Goal: Check status: Check status

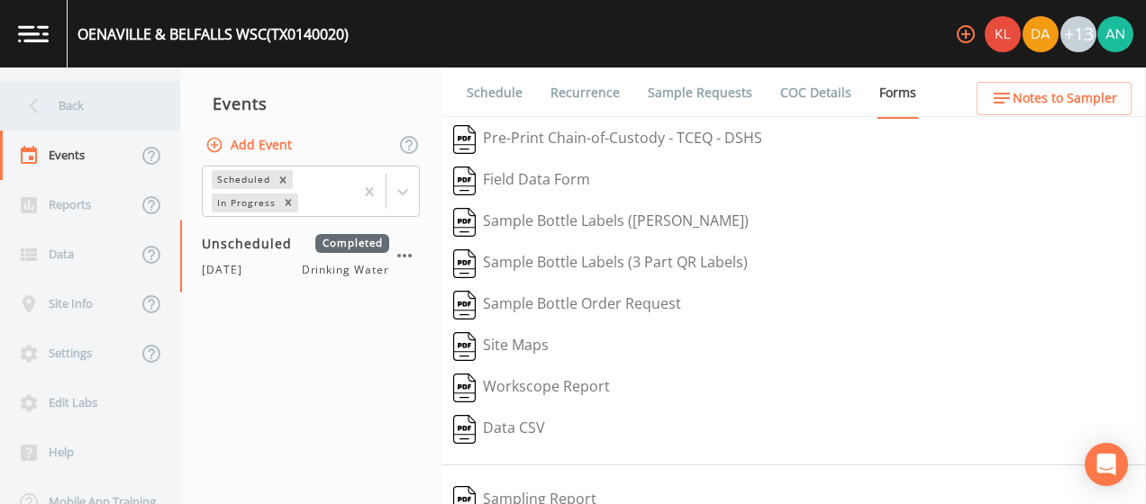
click at [55, 100] on div "Back" at bounding box center [81, 106] width 162 height 50
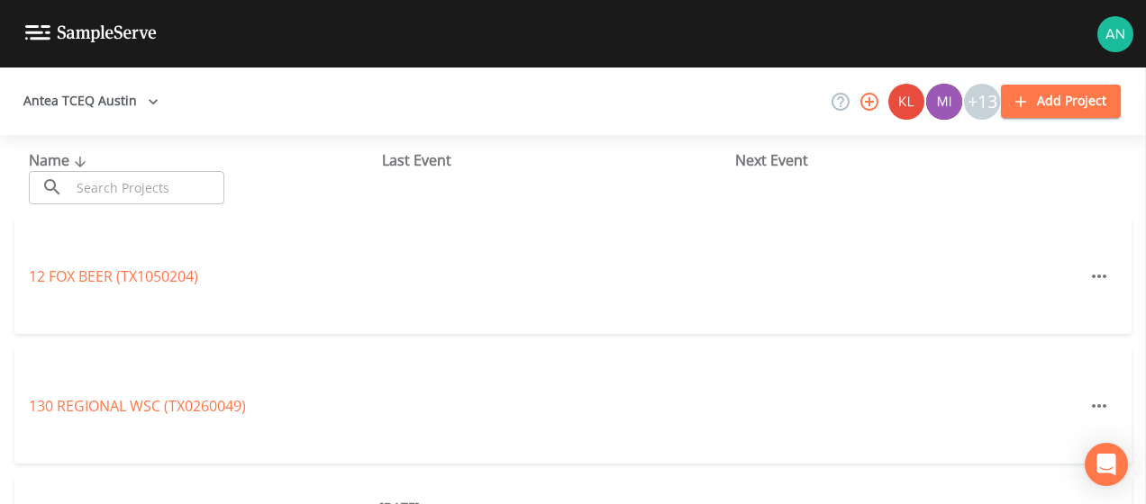
click at [144, 185] on input "text" at bounding box center [147, 187] width 154 height 33
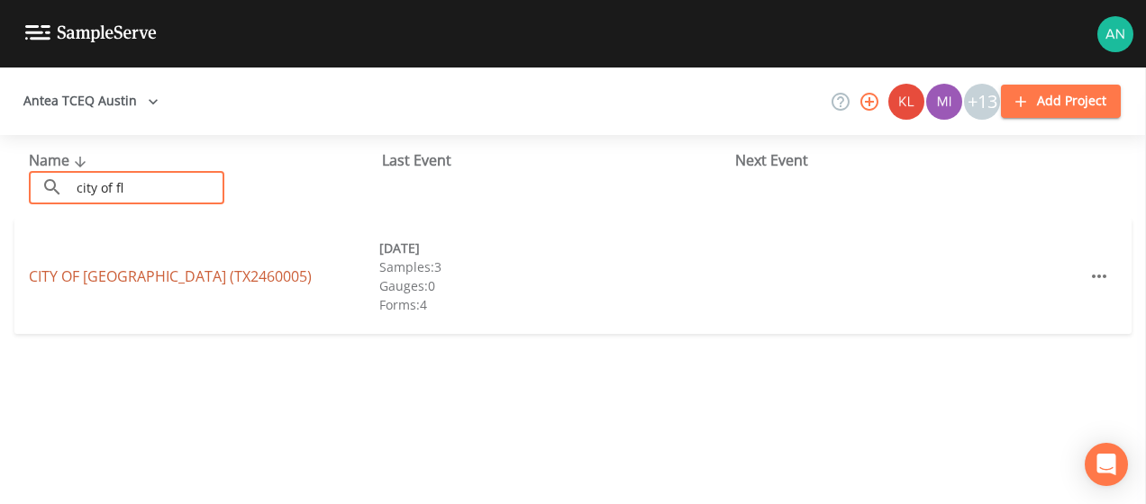
type input "city of fl"
click at [146, 268] on link "CITY OF [GEOGRAPHIC_DATA] (TX2460005)" at bounding box center [170, 277] width 283 height 20
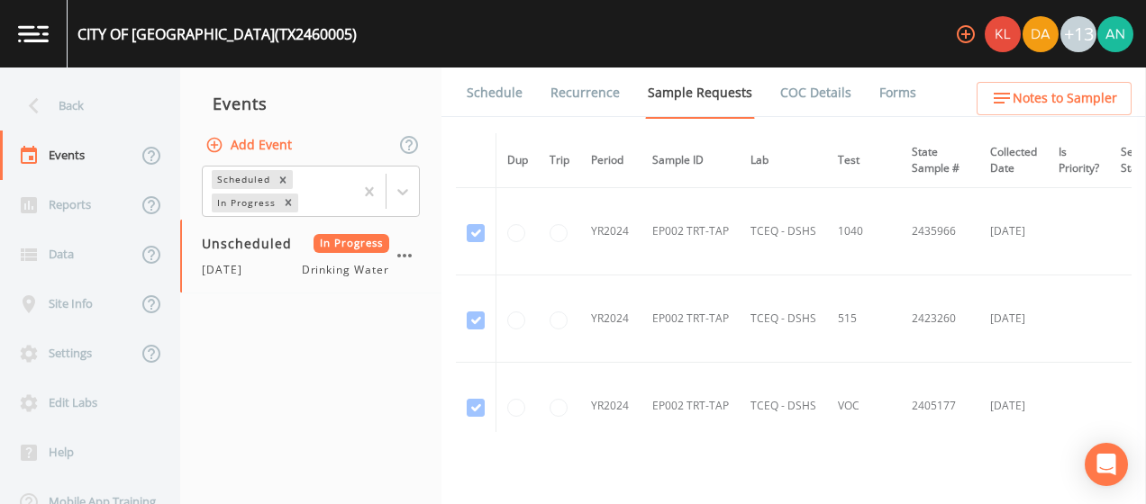
click at [877, 99] on link "Forms" at bounding box center [897, 93] width 42 height 50
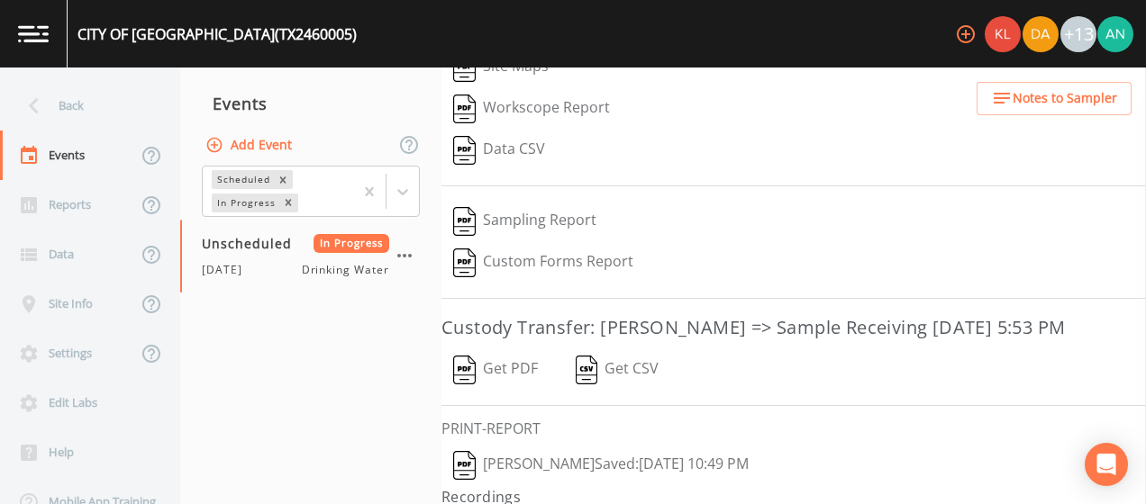
scroll to position [384, 0]
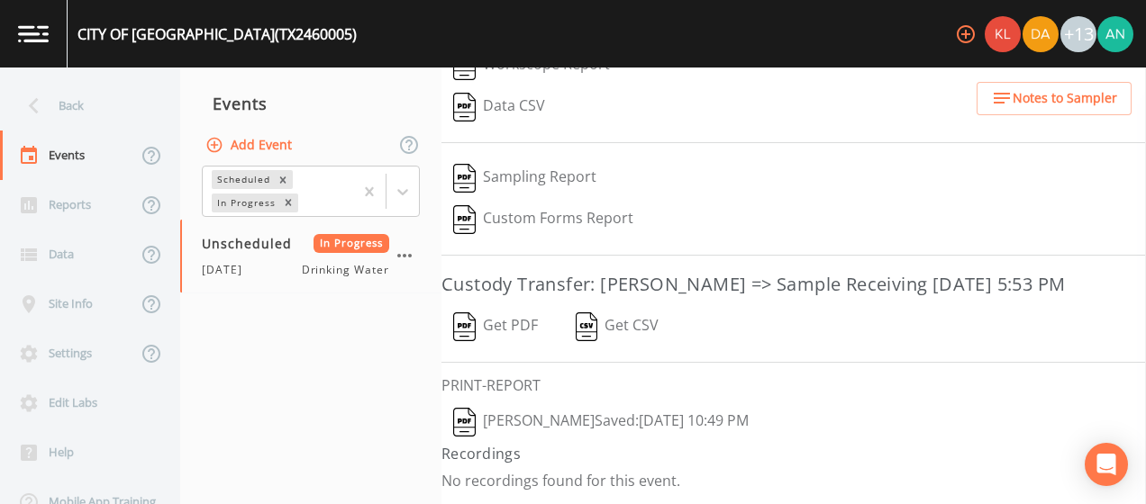
click at [581, 425] on button "[PERSON_NAME]  Saved: [DATE] 10:49 PM" at bounding box center [600, 422] width 319 height 41
click at [86, 90] on div "Back" at bounding box center [81, 106] width 162 height 50
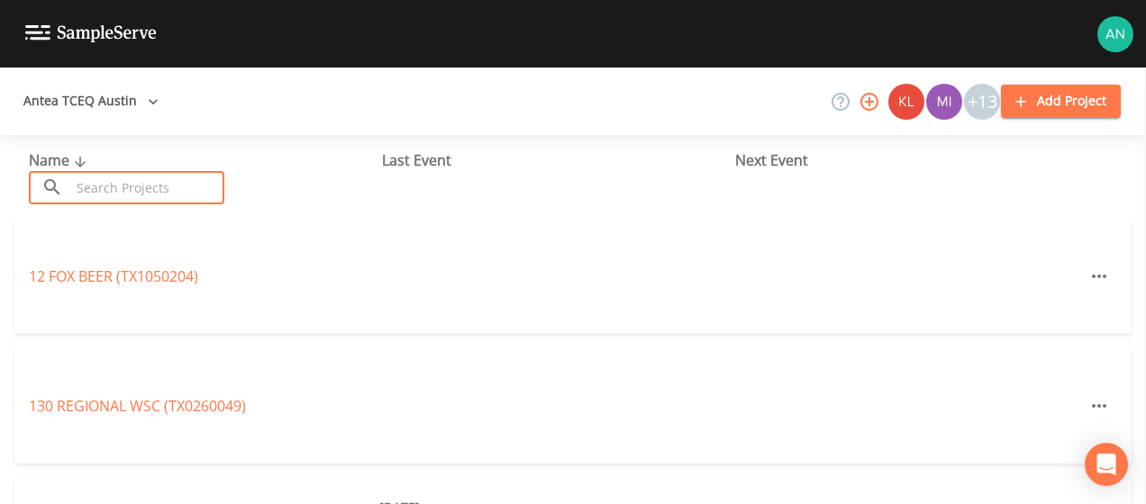
click at [92, 195] on input "text" at bounding box center [147, 187] width 154 height 33
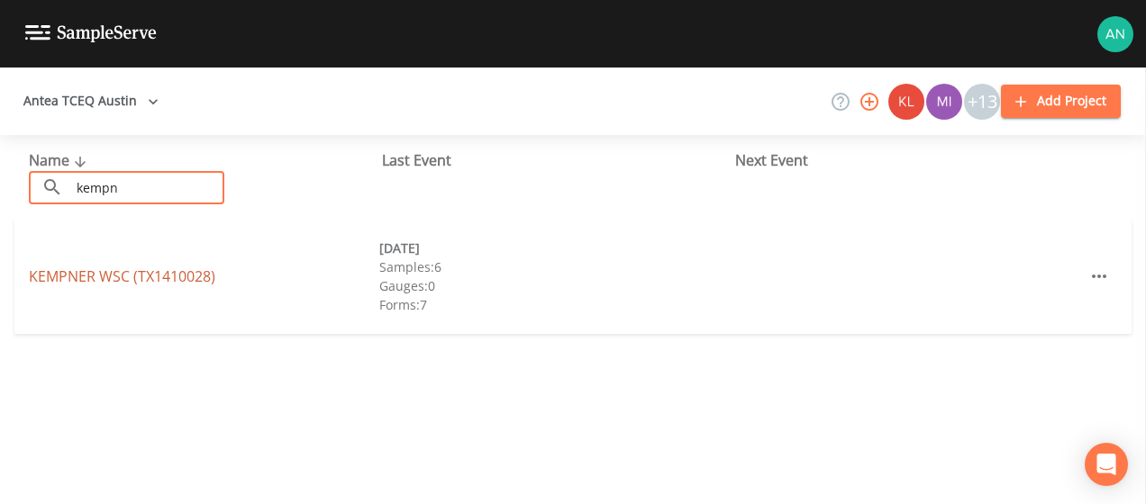
type input "kempn"
click at [115, 274] on link "KEMPNER WSC (TX1410028)" at bounding box center [122, 277] width 186 height 20
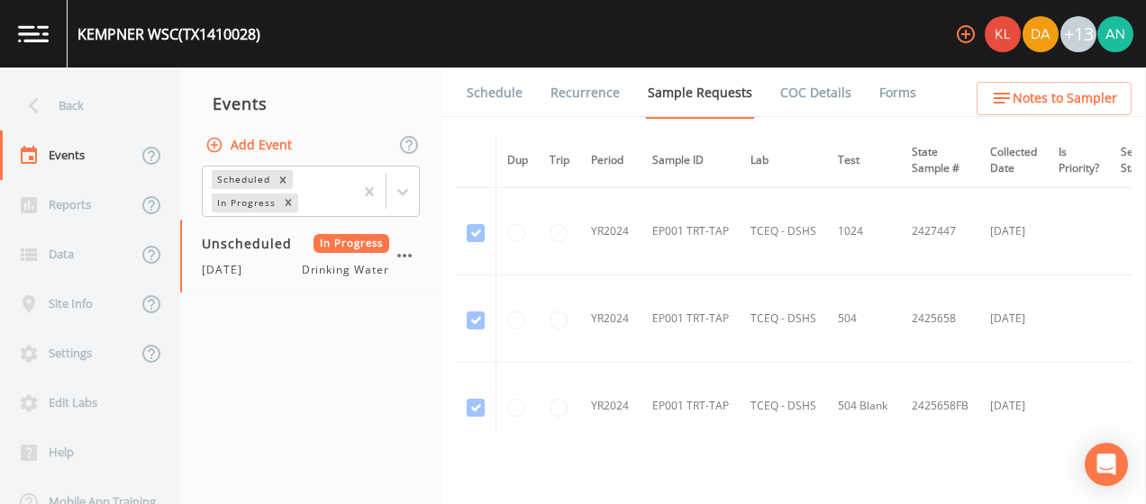
click at [898, 99] on link "Forms" at bounding box center [897, 93] width 42 height 50
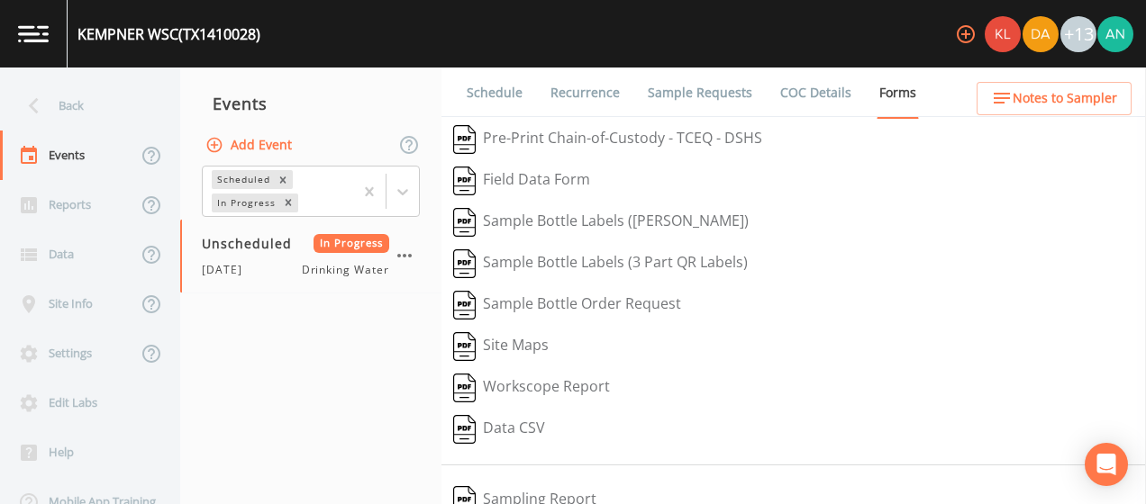
scroll to position [342, 0]
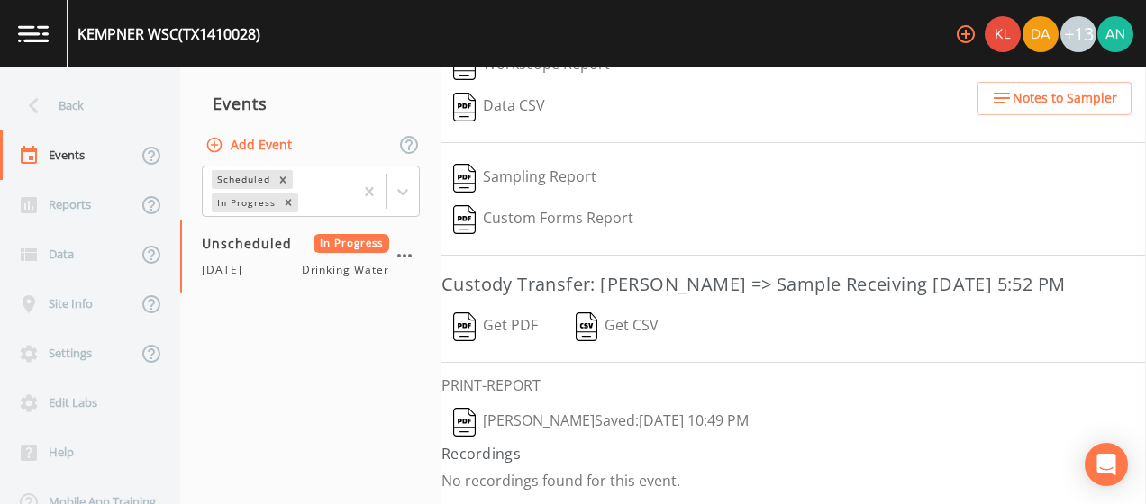
click at [547, 422] on button "[PERSON_NAME]  Saved: [DATE] 10:49 PM" at bounding box center [600, 422] width 319 height 41
click at [92, 94] on div "Back" at bounding box center [81, 106] width 162 height 50
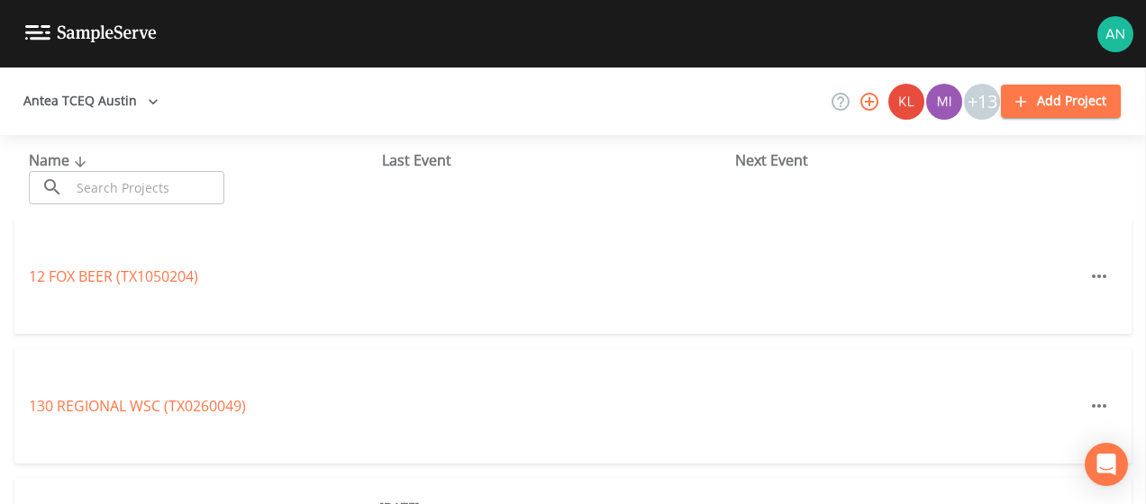
click at [117, 179] on input "text" at bounding box center [147, 187] width 154 height 33
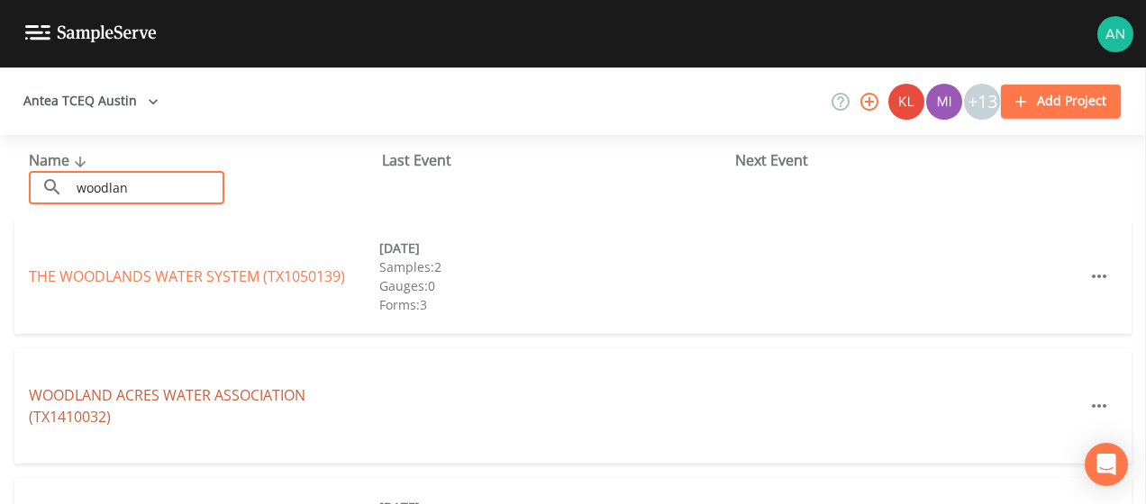
type input "woodlan"
click at [150, 395] on link "WOODLAND ACRES WATER ASSOCIATION (TX1410032)" at bounding box center [167, 406] width 277 height 41
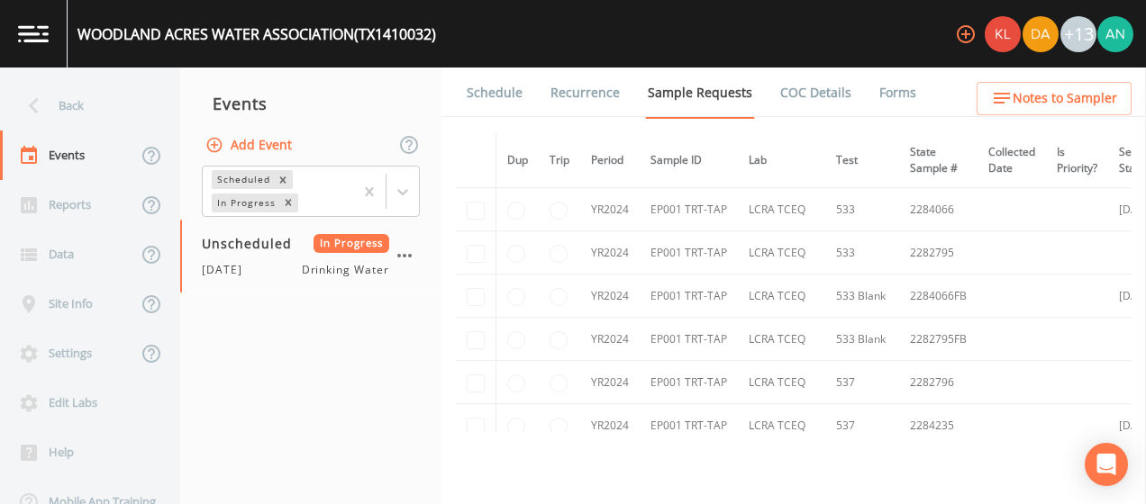
click at [878, 99] on link "Forms" at bounding box center [897, 93] width 42 height 50
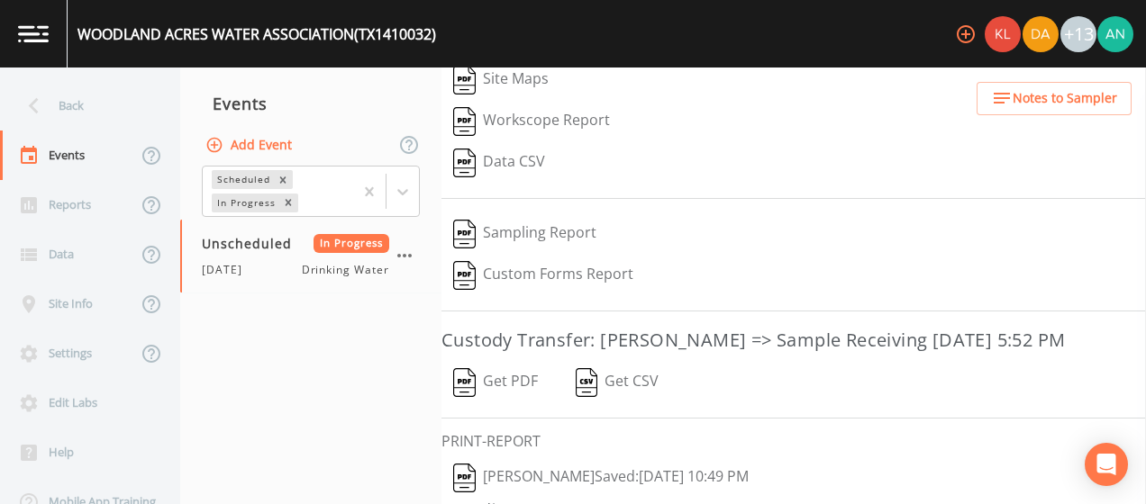
scroll to position [384, 0]
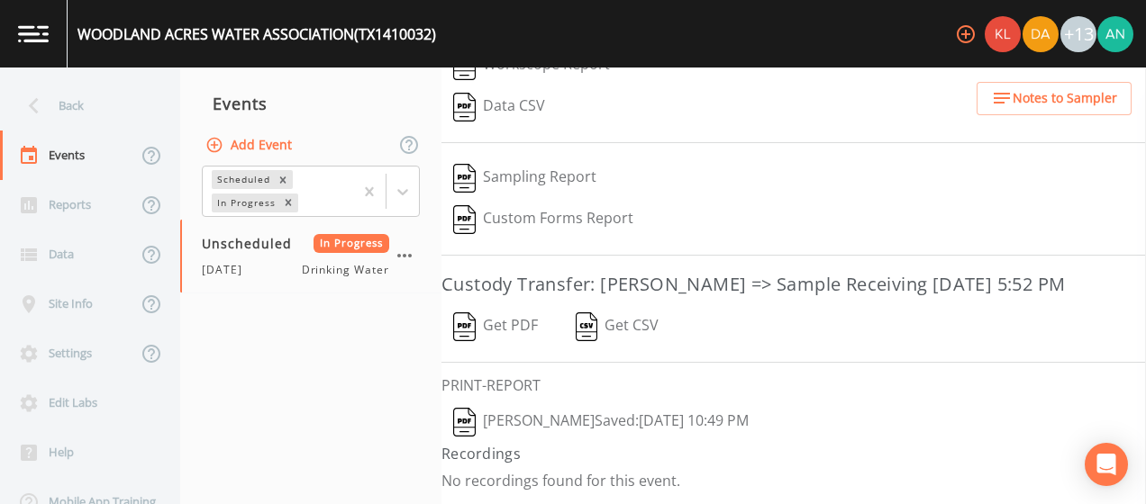
click at [481, 440] on button "[PERSON_NAME]  Saved: [DATE] 10:49 PM" at bounding box center [600, 422] width 319 height 41
click at [38, 88] on div "Back" at bounding box center [81, 106] width 162 height 50
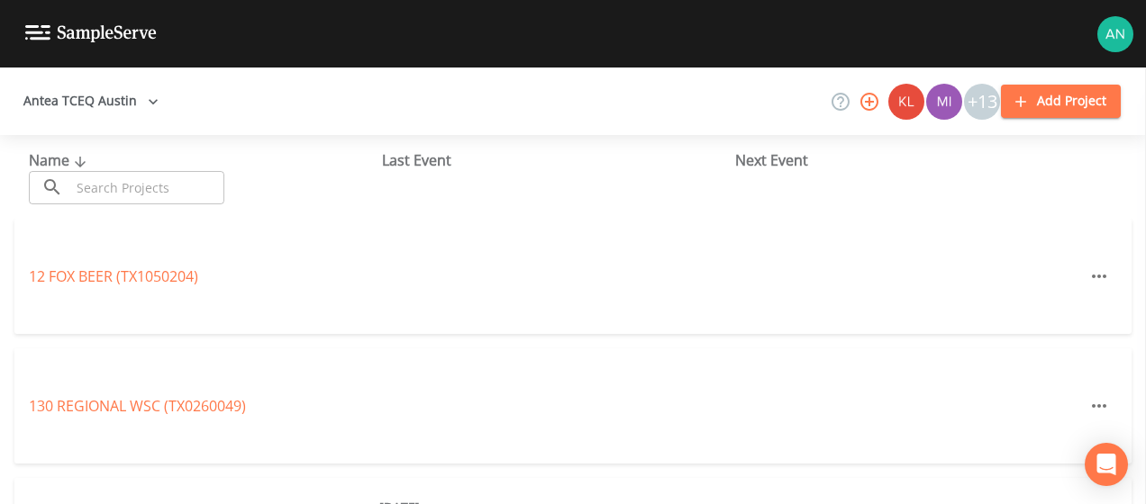
click at [120, 191] on input "text" at bounding box center [147, 187] width 154 height 33
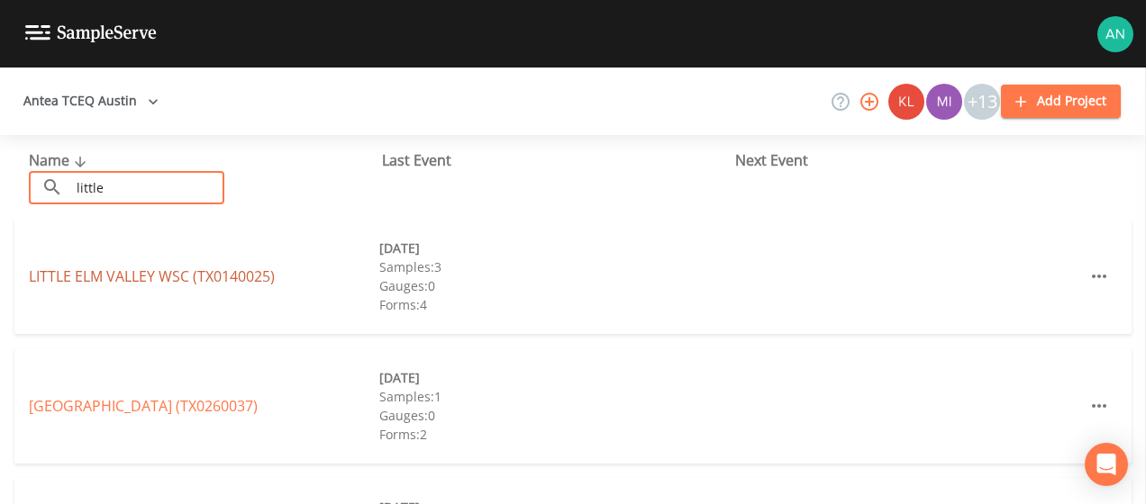
type input "little"
click at [144, 279] on link "[GEOGRAPHIC_DATA] (TX0140025)" at bounding box center [152, 277] width 246 height 20
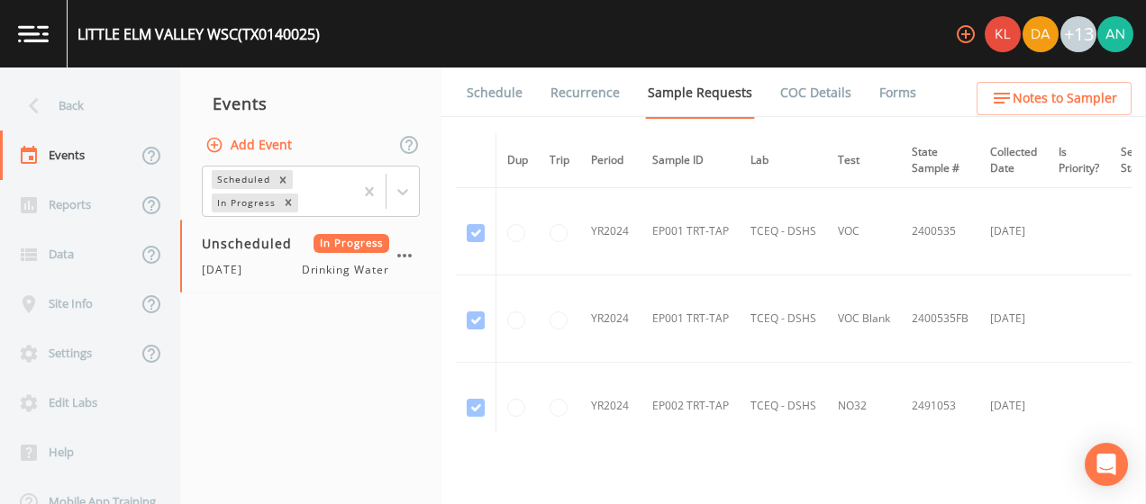
click at [876, 101] on link "Forms" at bounding box center [897, 93] width 42 height 50
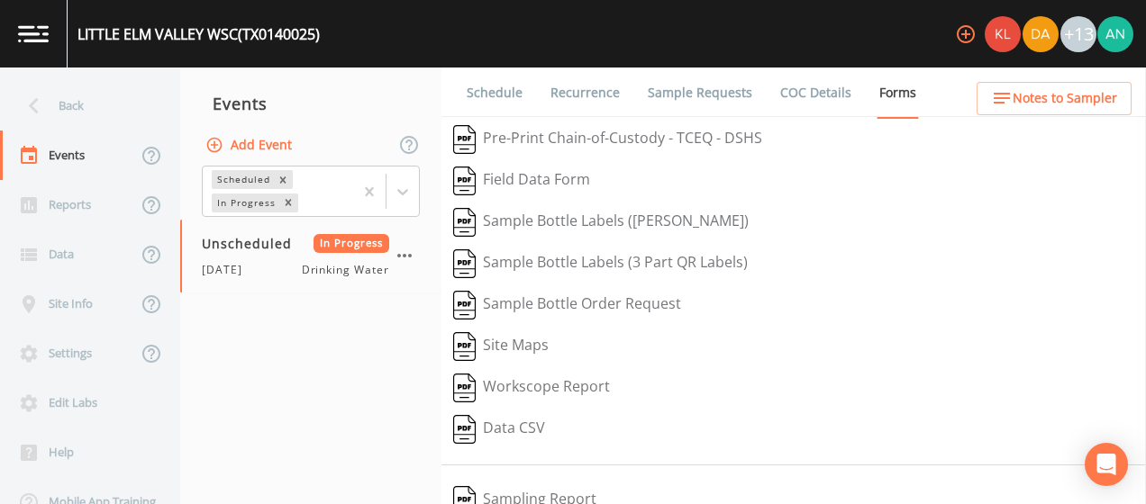
scroll to position [342, 0]
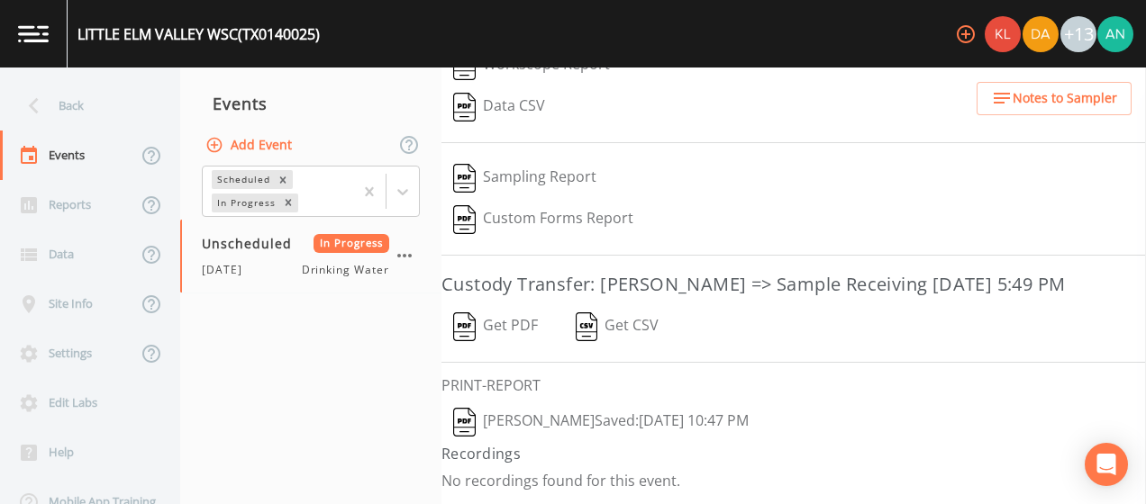
click at [584, 438] on button "[PERSON_NAME]  Saved: [DATE] 10:47 PM" at bounding box center [600, 422] width 319 height 41
click at [65, 112] on div "Back" at bounding box center [81, 106] width 162 height 50
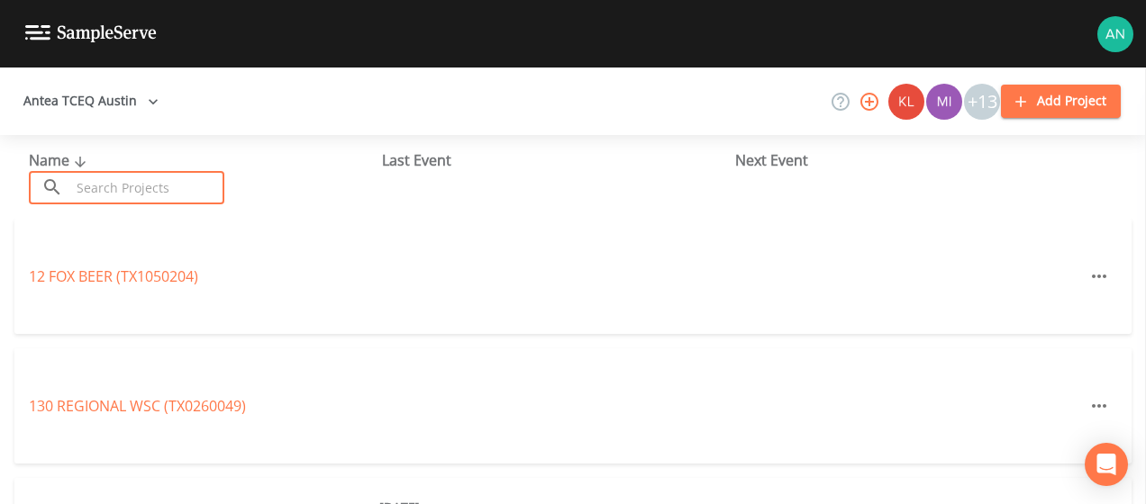
click at [117, 190] on input "text" at bounding box center [147, 187] width 154 height 33
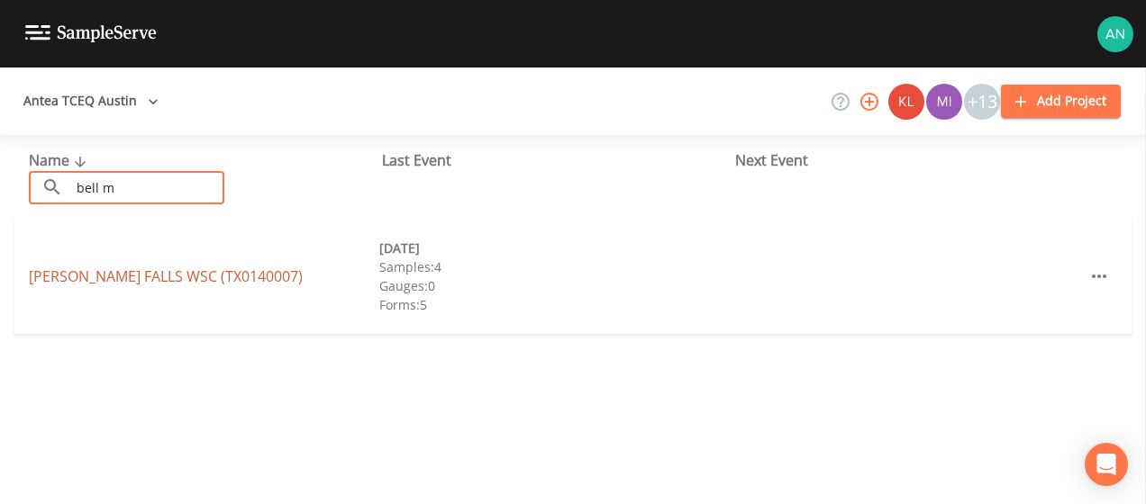
type input "bell m"
click at [129, 276] on link "[PERSON_NAME][GEOGRAPHIC_DATA] (TX0140007)" at bounding box center [166, 277] width 274 height 20
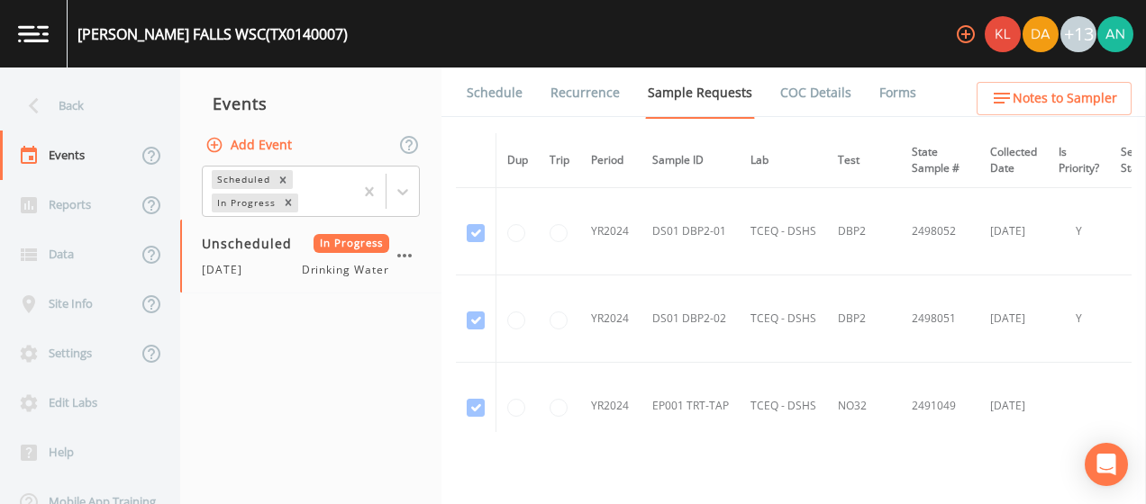
click at [876, 108] on link "Forms" at bounding box center [897, 93] width 42 height 50
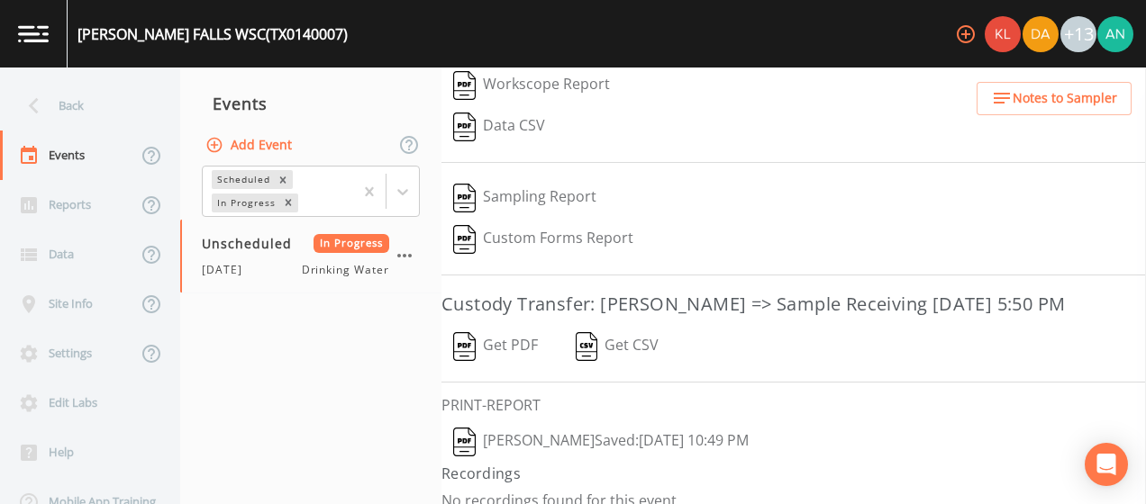
scroll to position [304, 0]
click at [533, 452] on button "[PERSON_NAME]  Saved: [DATE] 10:49 PM" at bounding box center [600, 440] width 319 height 41
click at [25, 116] on icon at bounding box center [34, 106] width 32 height 32
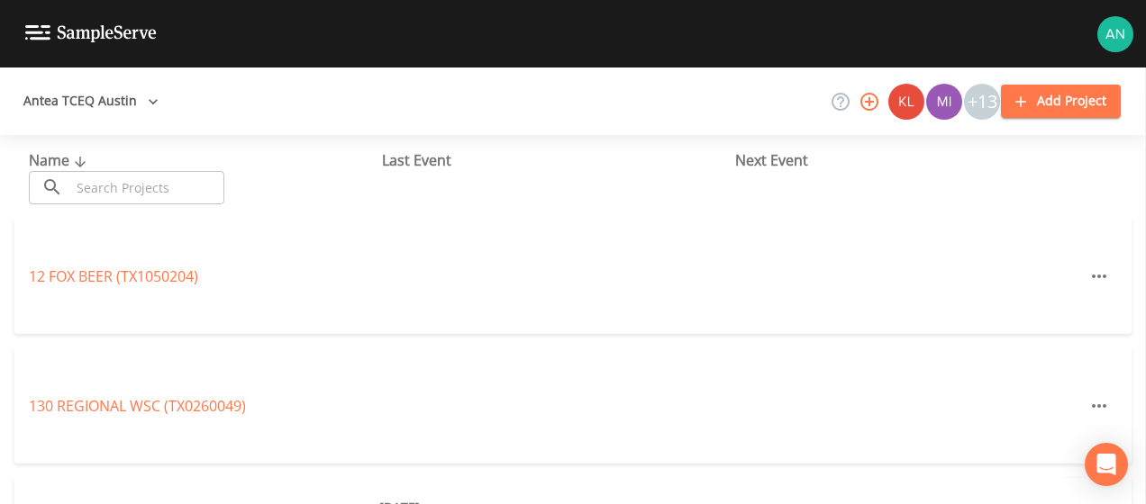
click at [104, 193] on input "text" at bounding box center [147, 187] width 154 height 33
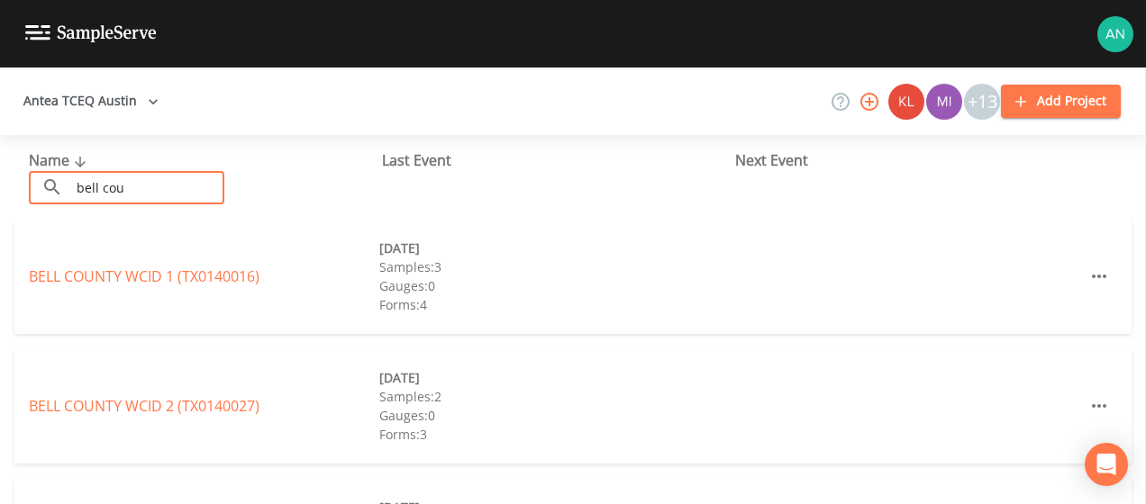
scroll to position [363, 0]
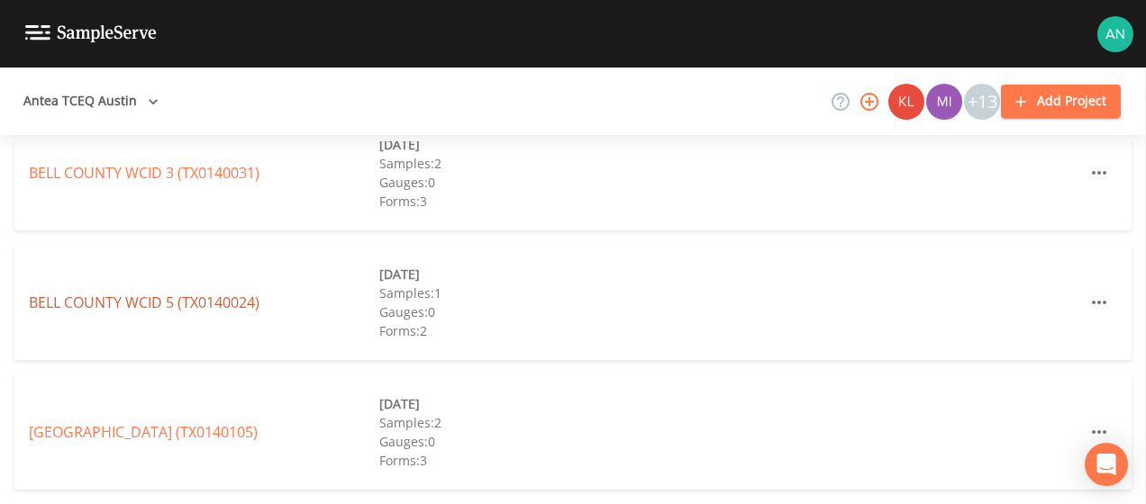
type input "bell cou"
click at [135, 304] on link "BELL COUNTY WCID 5 (TX0140024)" at bounding box center [144, 303] width 231 height 20
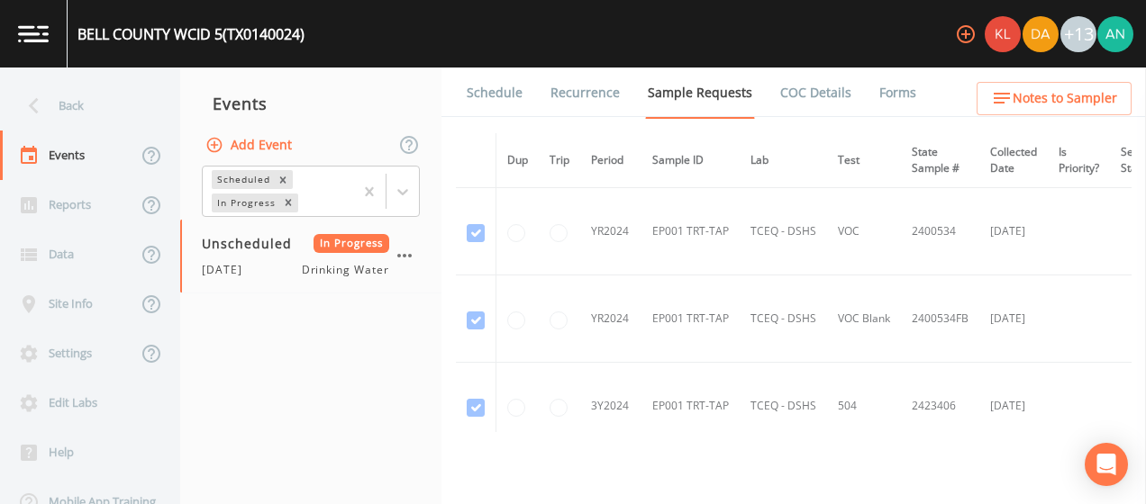
click at [879, 91] on link "Forms" at bounding box center [897, 93] width 42 height 50
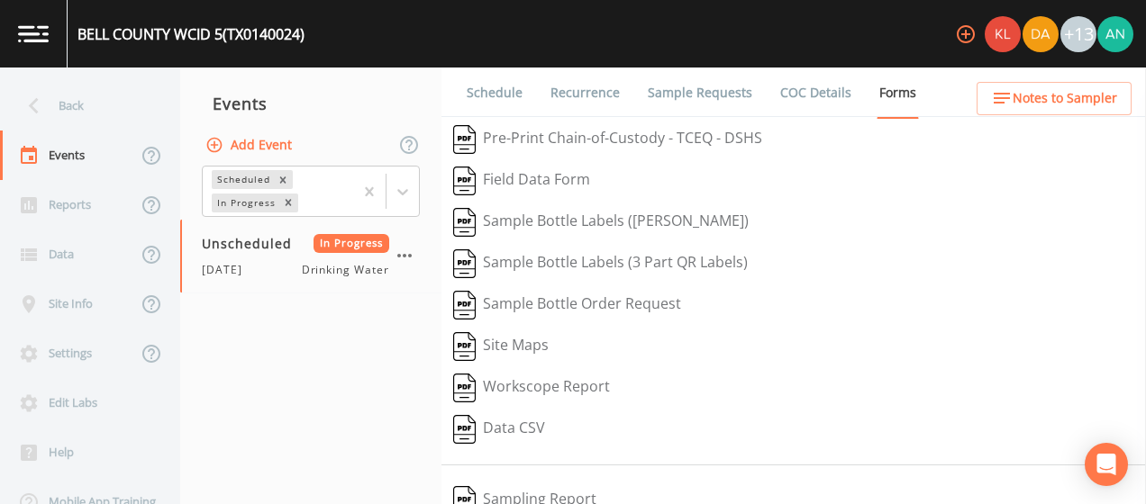
scroll to position [342, 0]
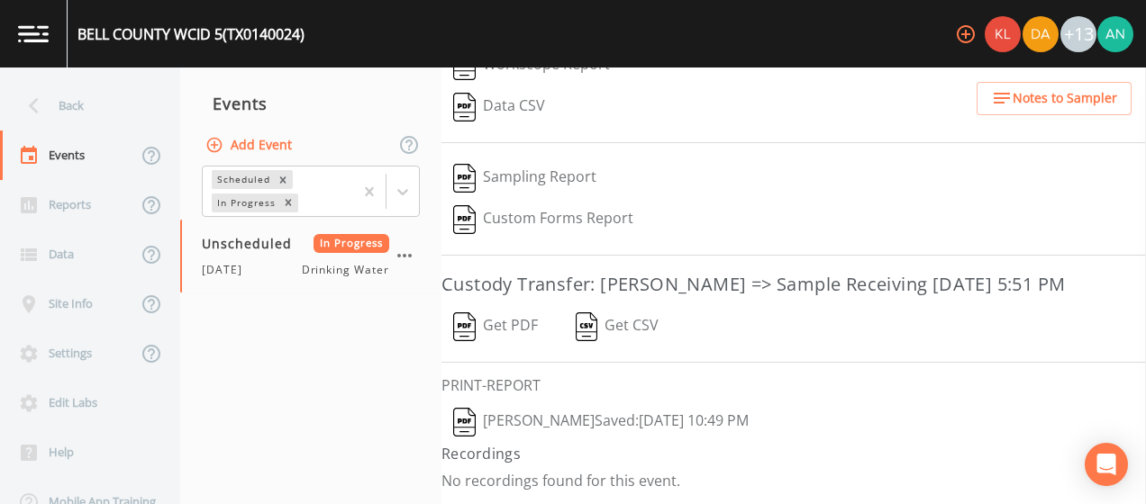
click at [513, 424] on button "[PERSON_NAME]  Saved: [DATE] 10:49 PM" at bounding box center [600, 422] width 319 height 41
